Goal: Task Accomplishment & Management: Manage account settings

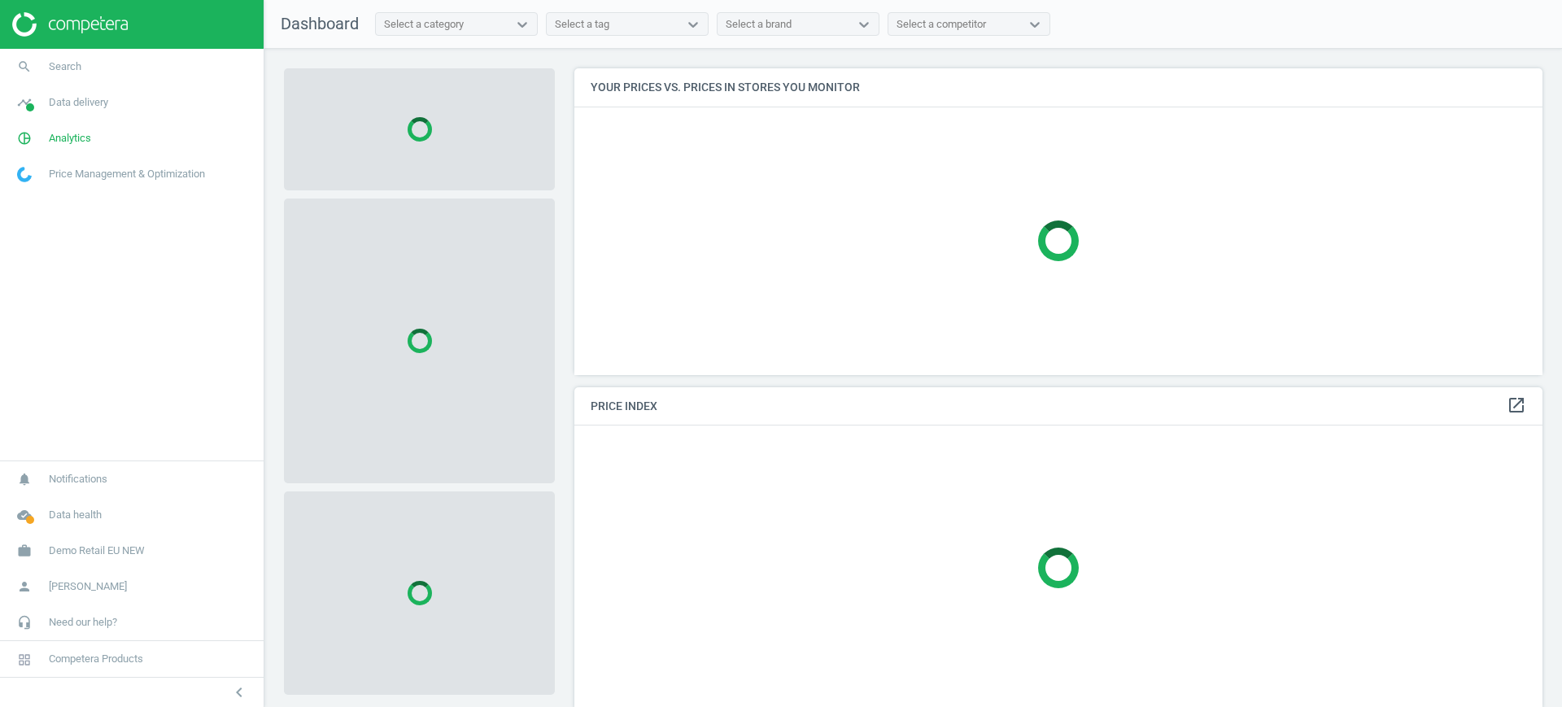
scroll to position [338, 984]
click at [122, 551] on span "Demo Retail EU NEW" at bounding box center [97, 550] width 96 height 15
click at [50, 500] on span "Switch campaign" at bounding box center [54, 502] width 72 height 13
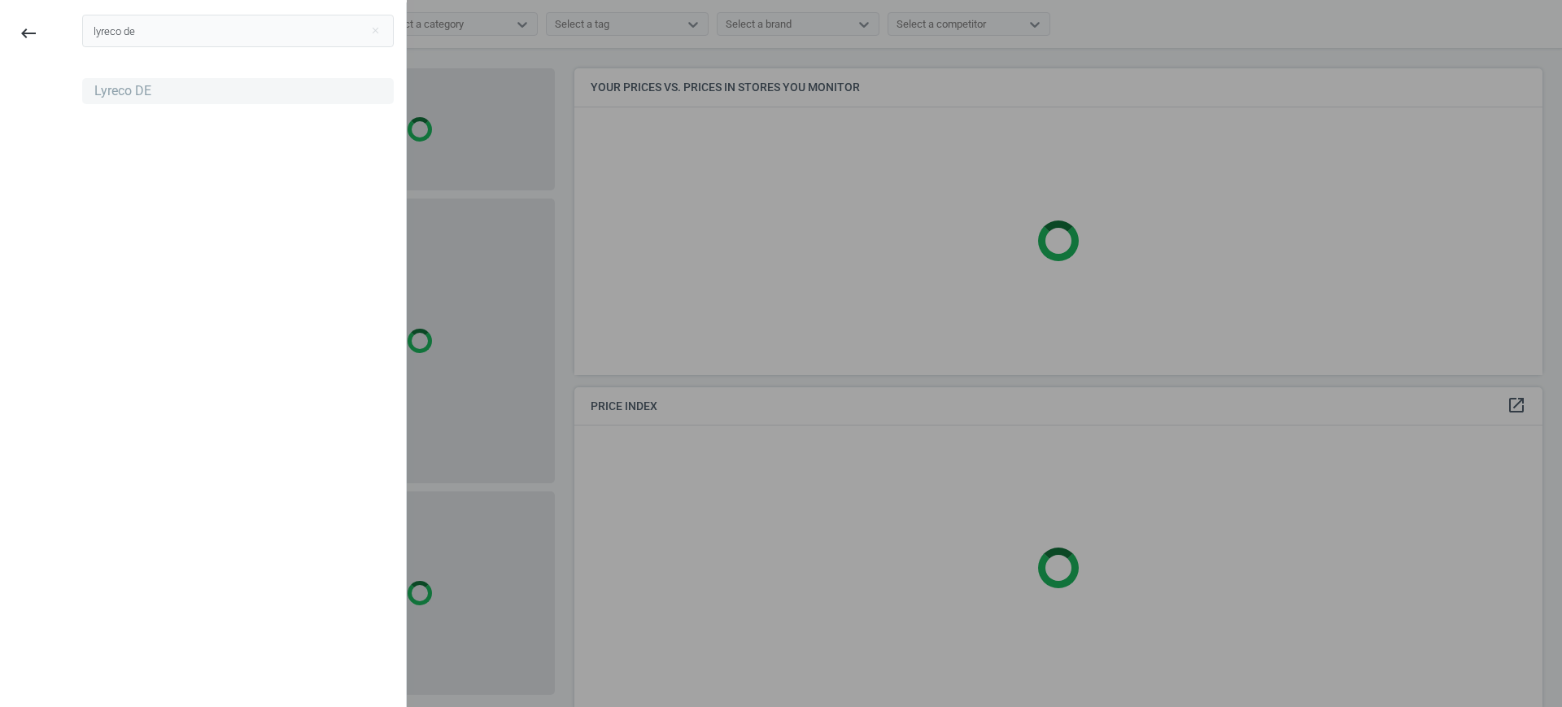
type input "lyreco de"
click at [135, 97] on div "Lyreco DE" at bounding box center [122, 91] width 57 height 18
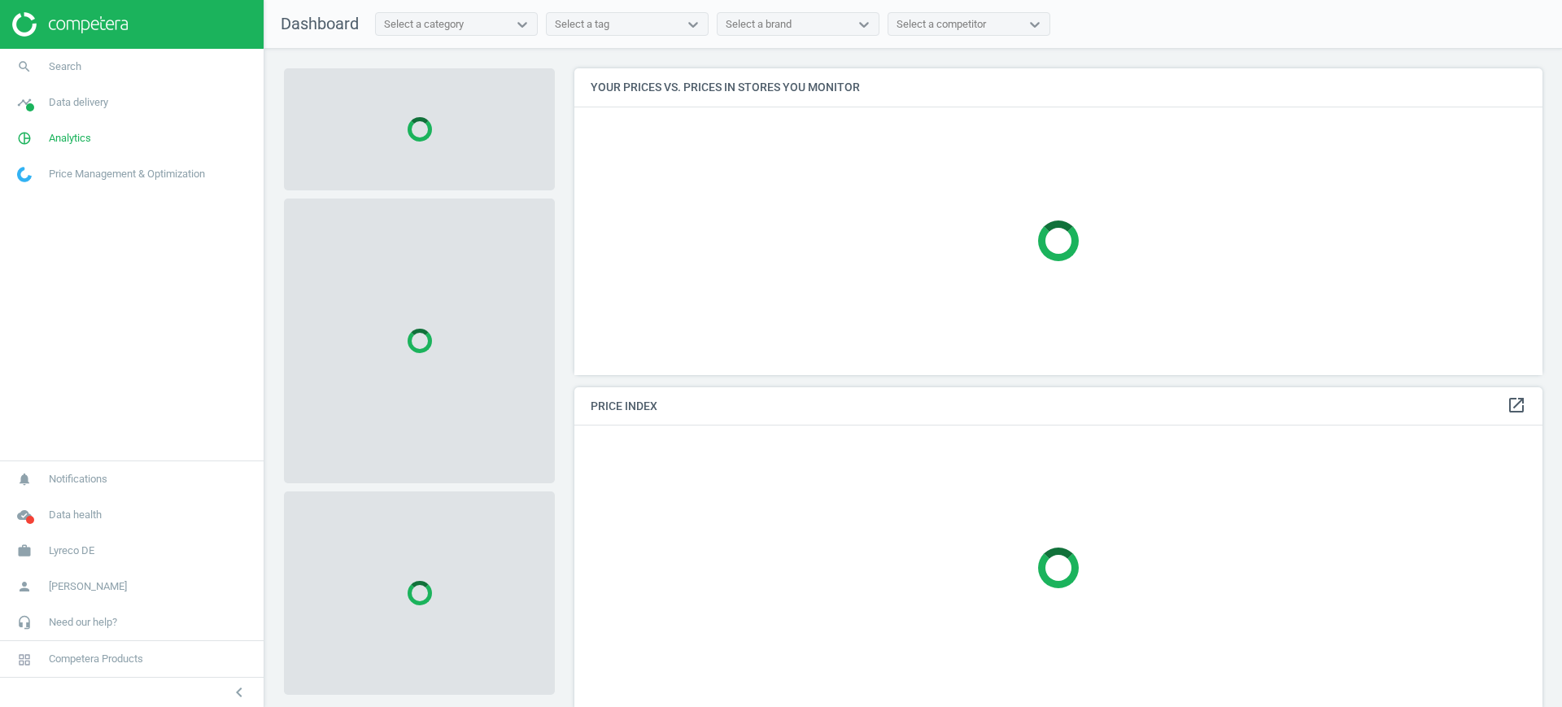
scroll to position [338, 984]
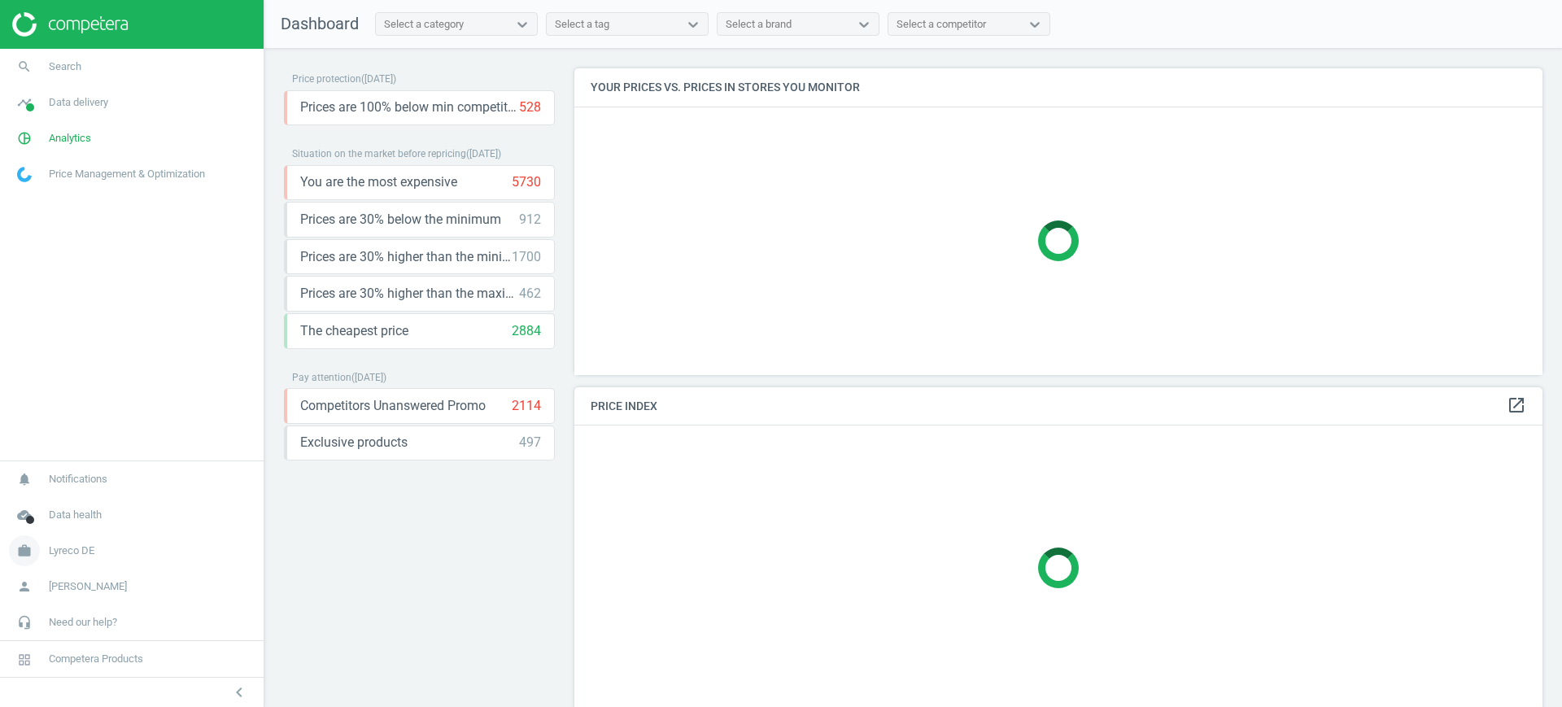
click at [73, 553] on span "Lyreco DE" at bounding box center [72, 550] width 46 height 15
click at [44, 526] on span "Campaign settings" at bounding box center [58, 527] width 80 height 13
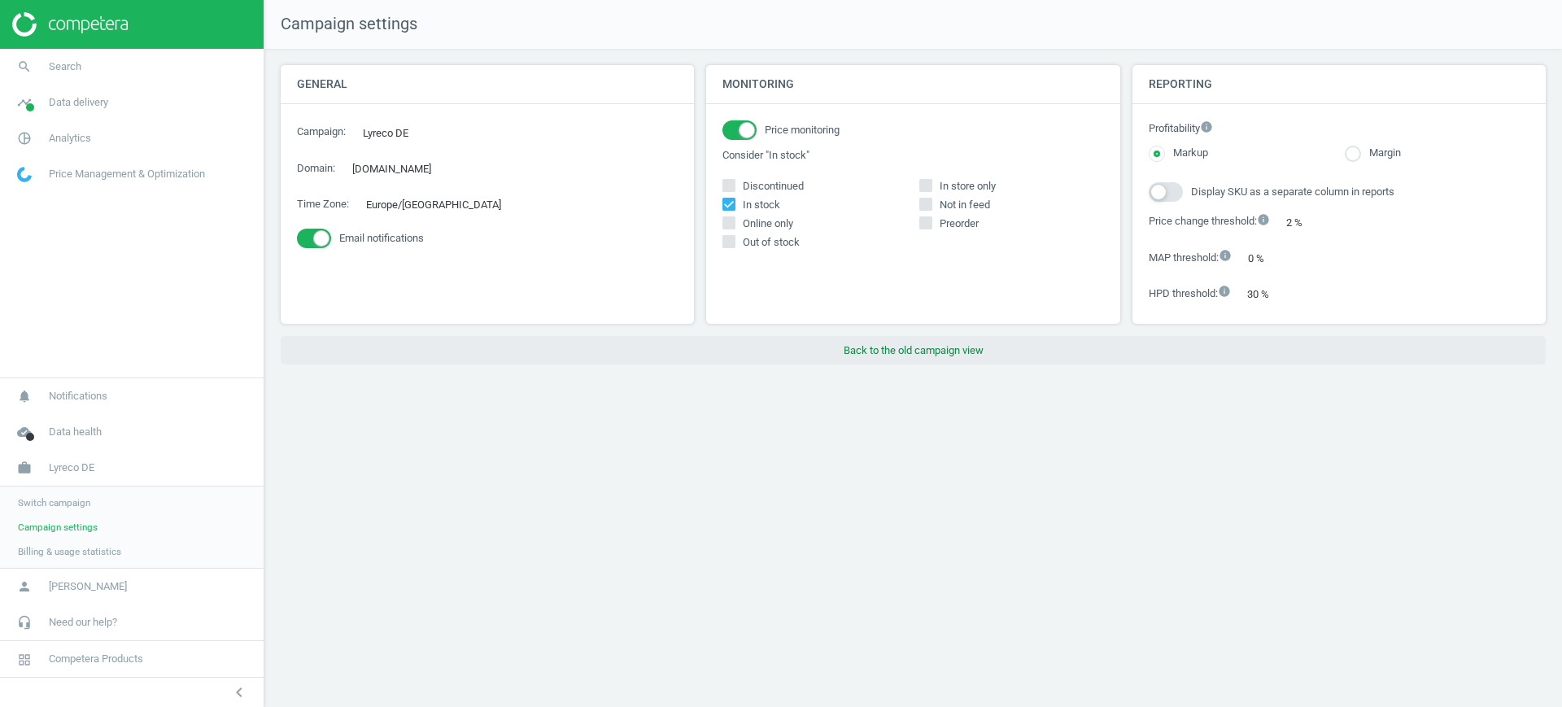
click at [876, 347] on button "Back to the old campaign view" at bounding box center [913, 350] width 1265 height 29
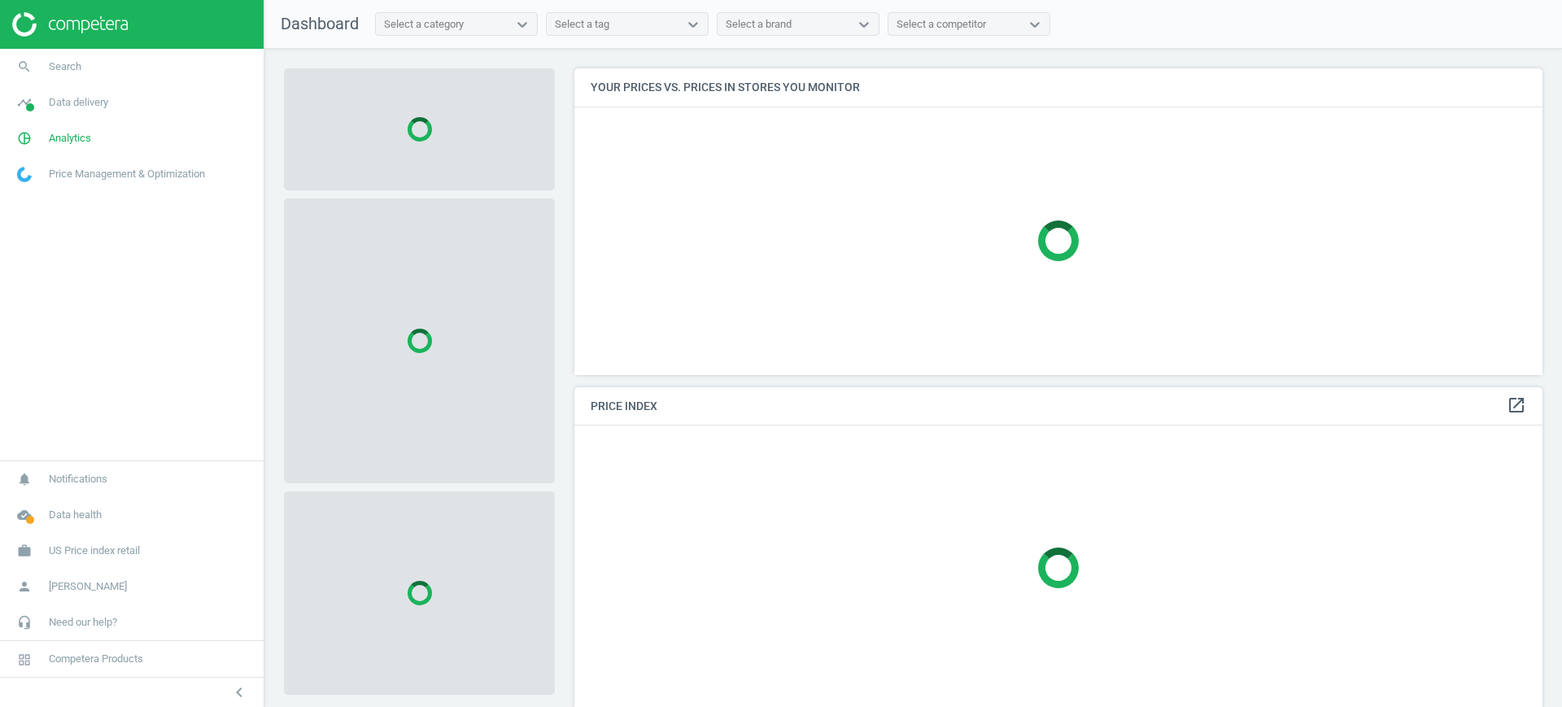
scroll to position [338, 984]
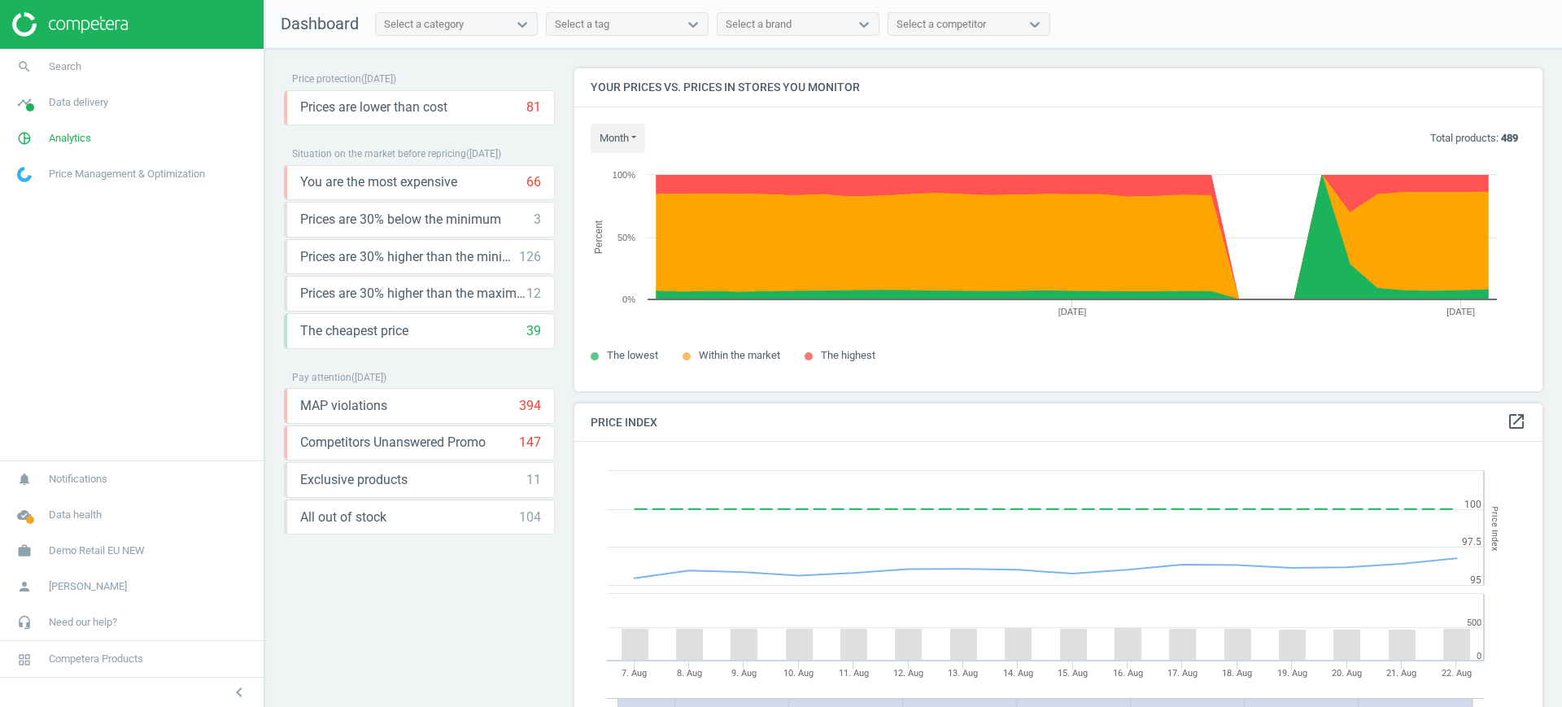
scroll to position [354, 984]
